Goal: Navigation & Orientation: Find specific page/section

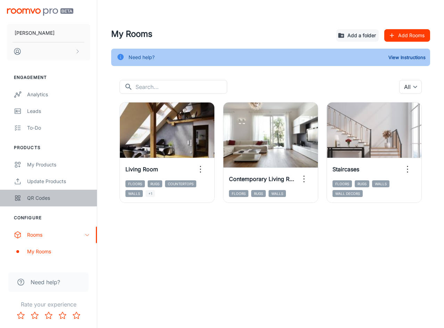
click at [48, 201] on div "QR Codes" at bounding box center [58, 198] width 63 height 8
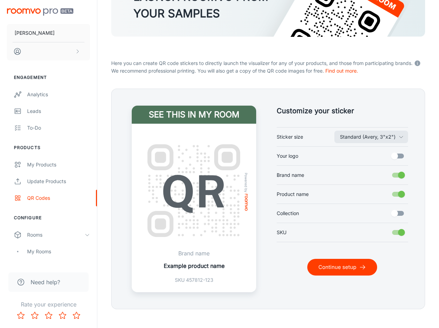
scroll to position [89, 0]
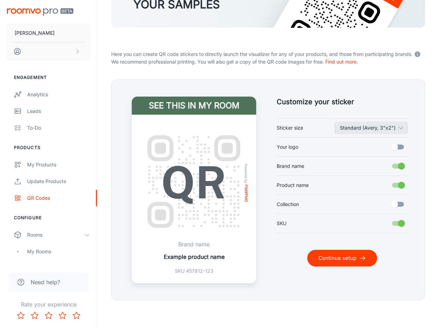
click at [352, 263] on button "Continue setup" at bounding box center [342, 258] width 70 height 17
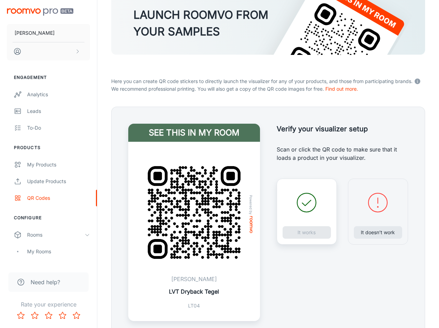
scroll to position [99, 0]
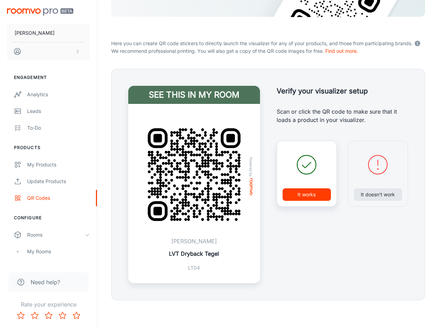
click at [203, 99] on h4 "See this in my room" at bounding box center [194, 95] width 132 height 18
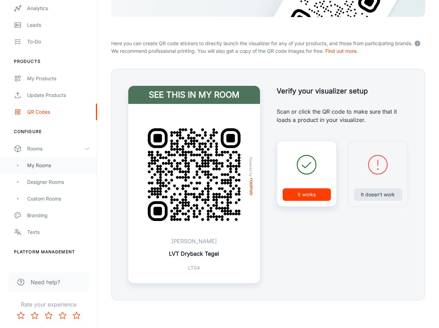
scroll to position [116, 0]
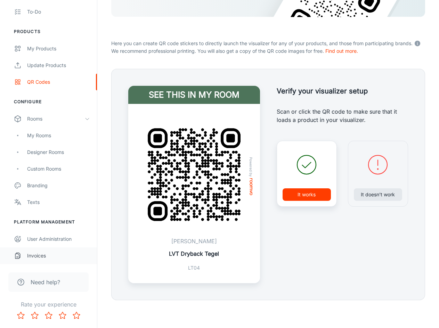
click at [64, 252] on div "Invoices" at bounding box center [58, 256] width 63 height 8
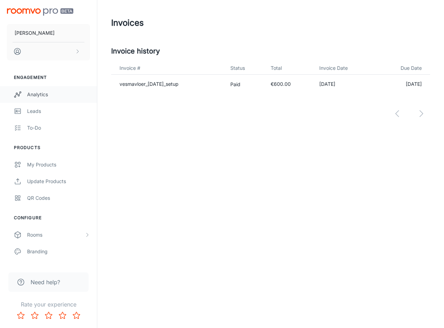
click at [45, 97] on div "Analytics" at bounding box center [58, 95] width 63 height 8
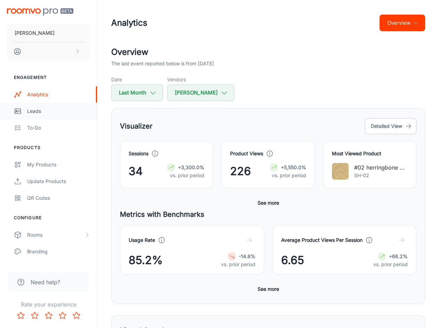
click at [39, 116] on link "Leads" at bounding box center [48, 111] width 97 height 17
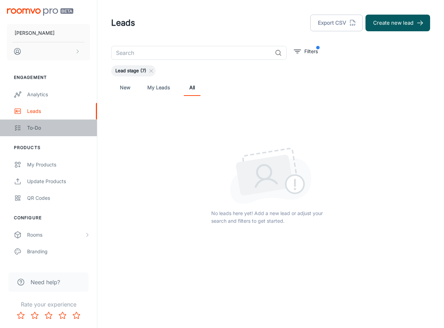
click at [50, 130] on div "To-do" at bounding box center [58, 128] width 63 height 8
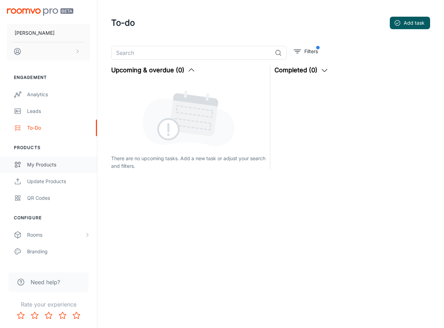
click at [46, 161] on div "My Products" at bounding box center [58, 165] width 63 height 8
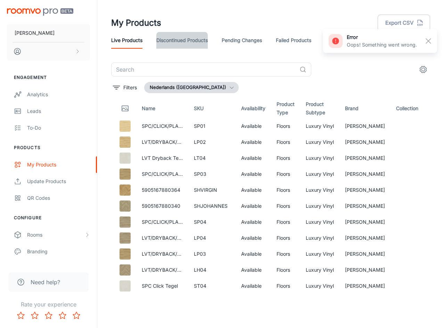
click at [173, 38] on link "Discontinued Products" at bounding box center [181, 40] width 51 height 17
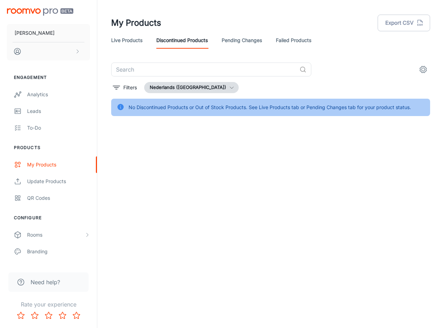
click at [250, 41] on link "Pending Changes" at bounding box center [242, 40] width 40 height 17
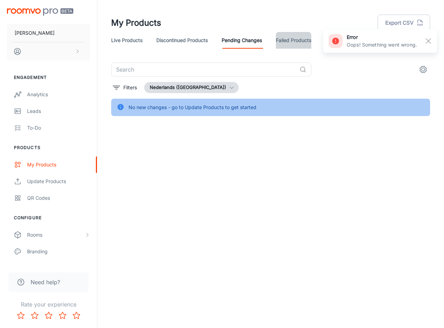
click at [298, 39] on link "Failed Products" at bounding box center [293, 40] width 35 height 17
click at [135, 38] on link "Live Products" at bounding box center [126, 40] width 31 height 17
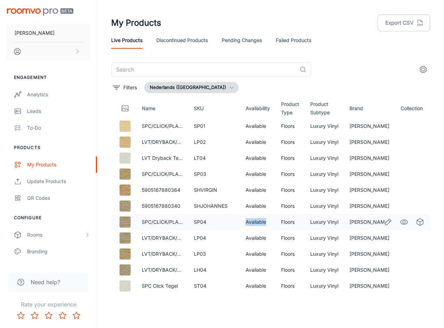
drag, startPoint x: 267, startPoint y: 222, endPoint x: 247, endPoint y: 223, distance: 20.9
click at [247, 223] on td "Available" at bounding box center [257, 222] width 35 height 16
drag, startPoint x: 279, startPoint y: 223, endPoint x: 292, endPoint y: 221, distance: 13.6
click at [292, 221] on td "Floors" at bounding box center [289, 222] width 29 height 16
drag, startPoint x: 280, startPoint y: 237, endPoint x: 286, endPoint y: 236, distance: 5.9
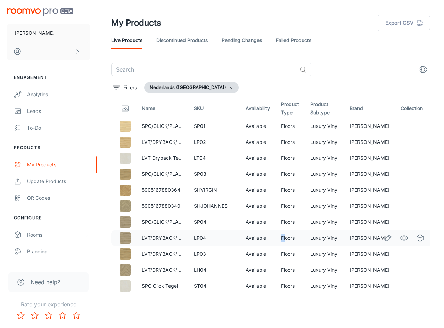
click at [286, 236] on td "Floors" at bounding box center [289, 238] width 29 height 16
click at [290, 220] on td "Floors" at bounding box center [289, 222] width 29 height 16
click at [290, 207] on td "Floors" at bounding box center [289, 206] width 29 height 16
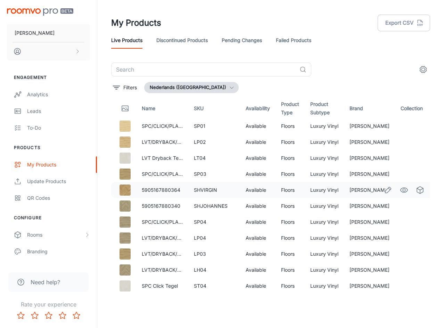
click at [290, 189] on td "Floors" at bounding box center [289, 190] width 29 height 16
click at [290, 175] on td "Floors" at bounding box center [289, 174] width 29 height 16
click at [416, 59] on div "My Products Export CSV Live Products Discontinued Products Pending Changes Fail…" at bounding box center [270, 147] width 335 height 294
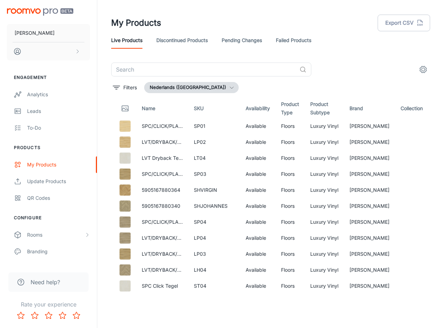
click at [434, 141] on div "​ Filters Nederlands ([GEOGRAPHIC_DATA]) Name SKU Availability Product Type Pro…" at bounding box center [270, 178] width 335 height 232
